Goal: Information Seeking & Learning: Learn about a topic

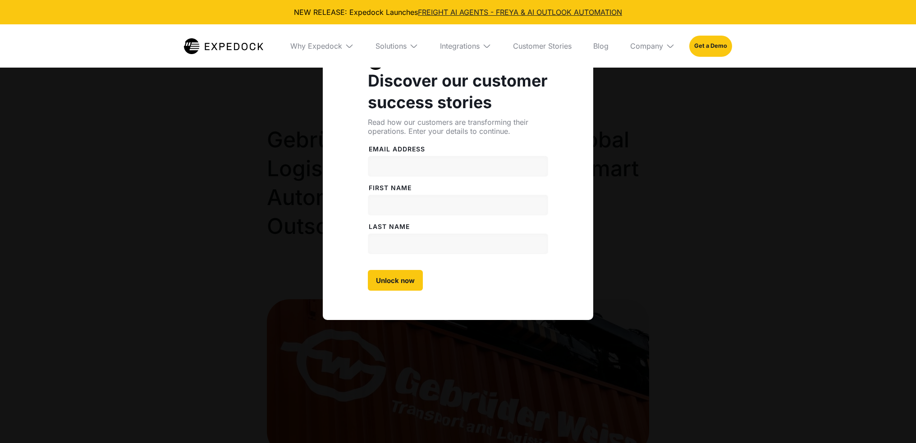
select select
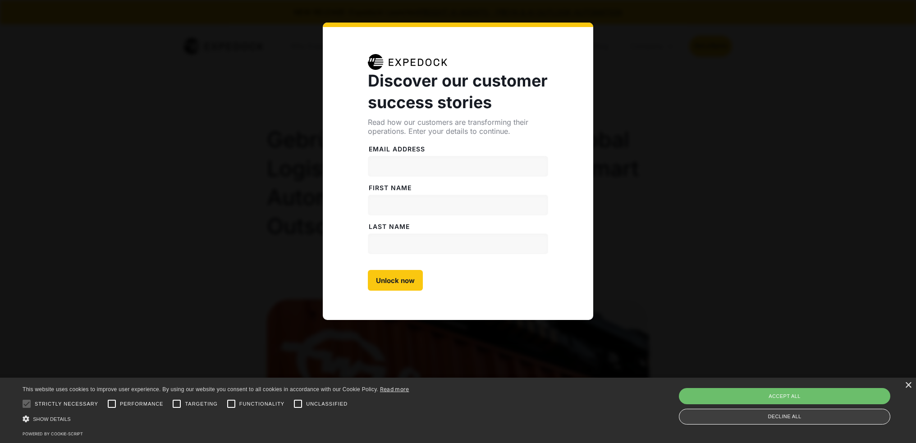
click at [698, 418] on div "Decline all" at bounding box center [784, 417] width 211 height 16
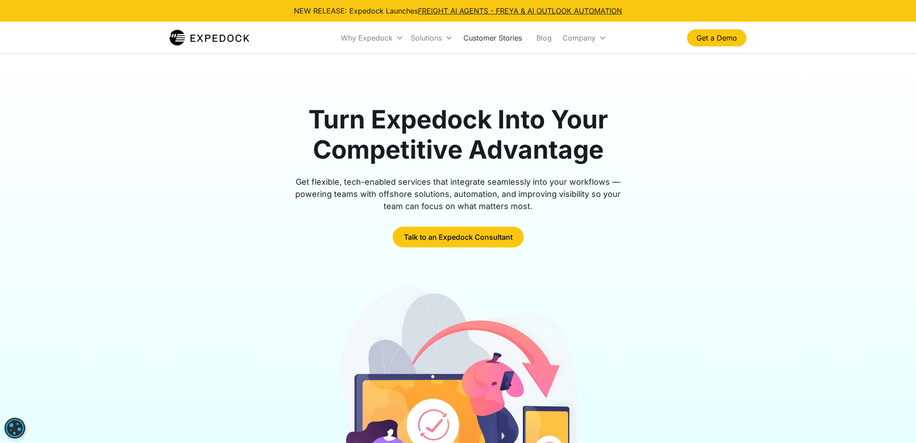
drag, startPoint x: 466, startPoint y: 7, endPoint x: 525, endPoint y: 49, distance: 72.7
click at [466, 7] on link "FREIGHT AI AGENTS - FREYA & AI OUTLOOK AUTOMATION" at bounding box center [520, 10] width 204 height 9
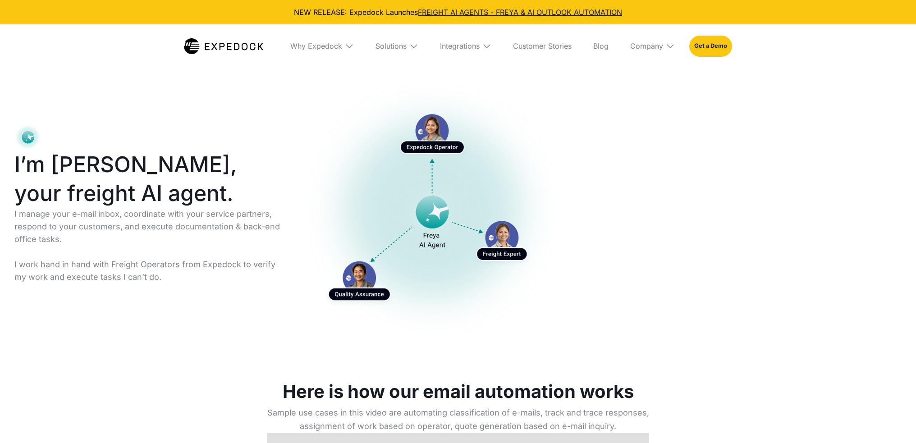
select select
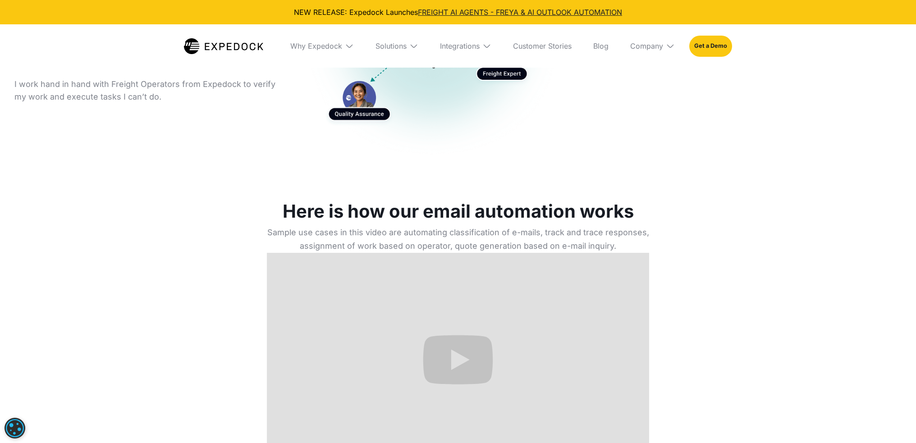
scroll to position [316, 0]
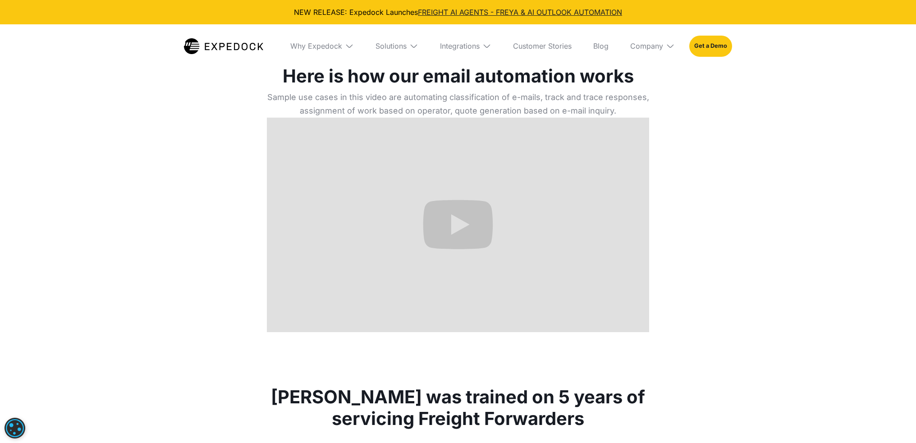
click at [99, 145] on div "Here is how our email automation works Sample use cases in this video are autom…" at bounding box center [458, 198] width 916 height 321
